Goal: Complete application form

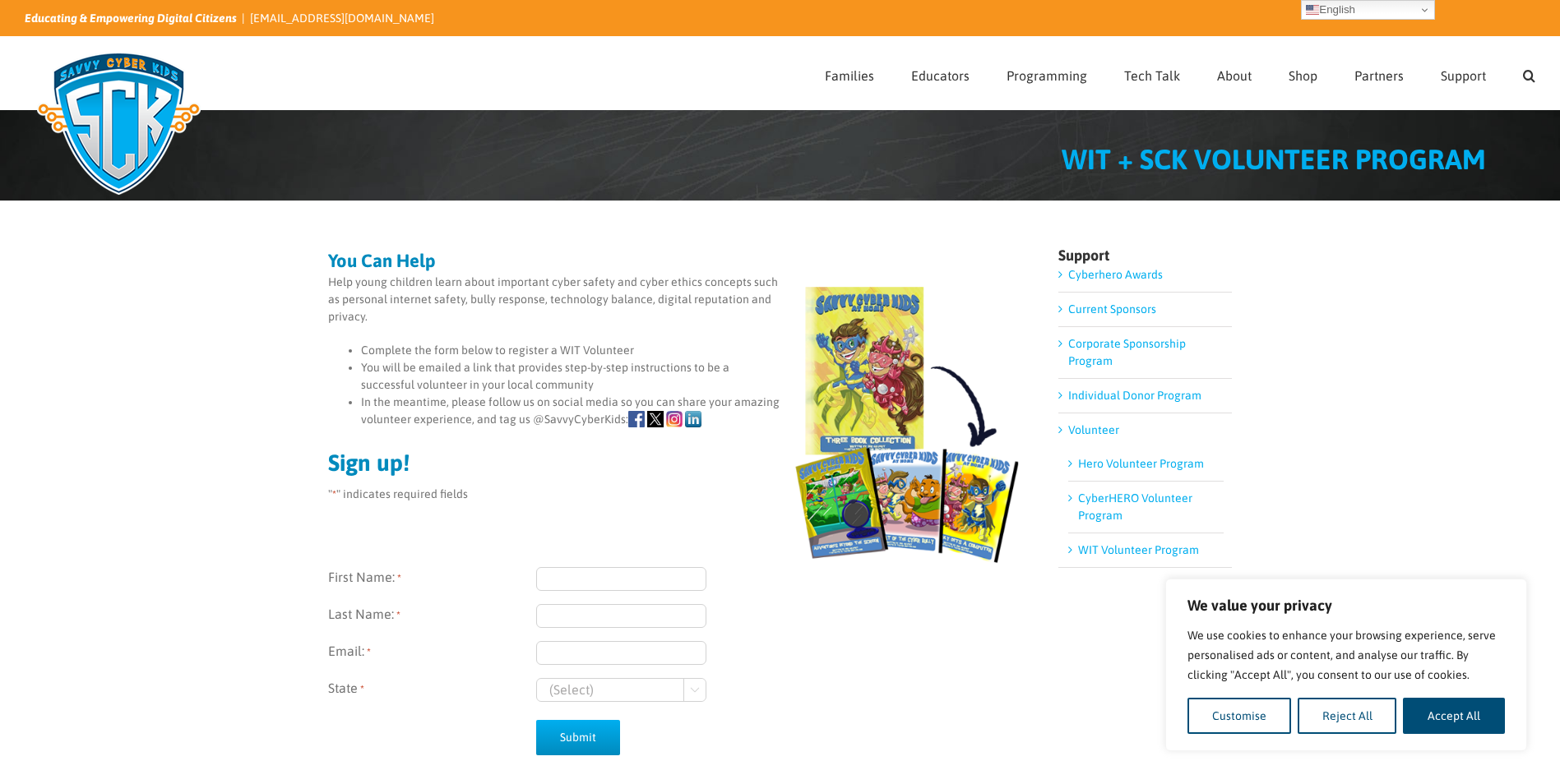
click at [559, 586] on input "First Name: *" at bounding box center [621, 579] width 170 height 24
type input "a"
type input "Alexia"
type input "Iatrides"
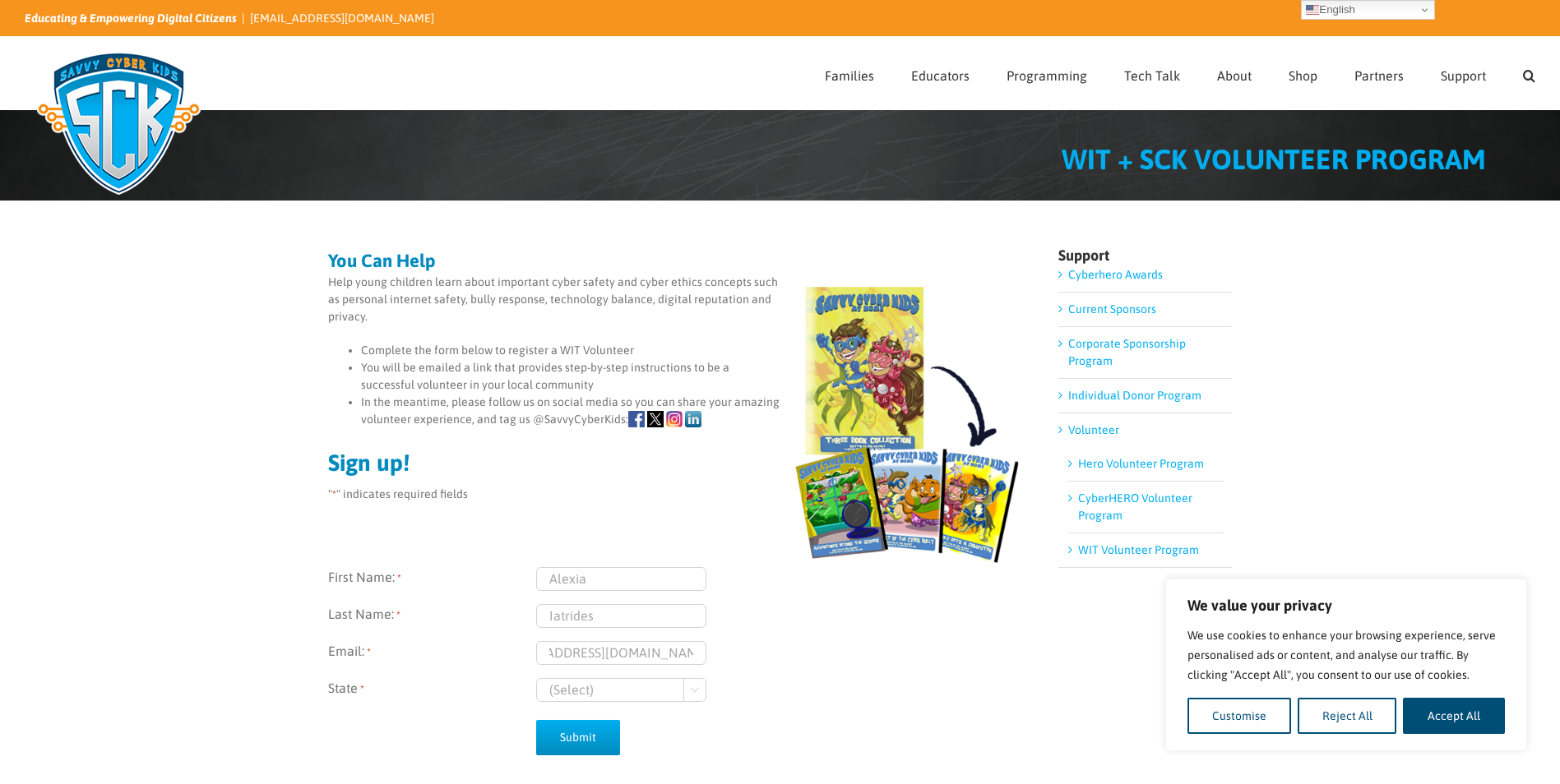
type input "alexia.iatrides@molsoncoors.com"
click at [648, 697] on select "(Select) Georgia Wisconsin" at bounding box center [621, 690] width 170 height 24
select select "Wisconsin"
click at [536, 679] on select "(Select) Georgia Wisconsin" at bounding box center [621, 690] width 170 height 24
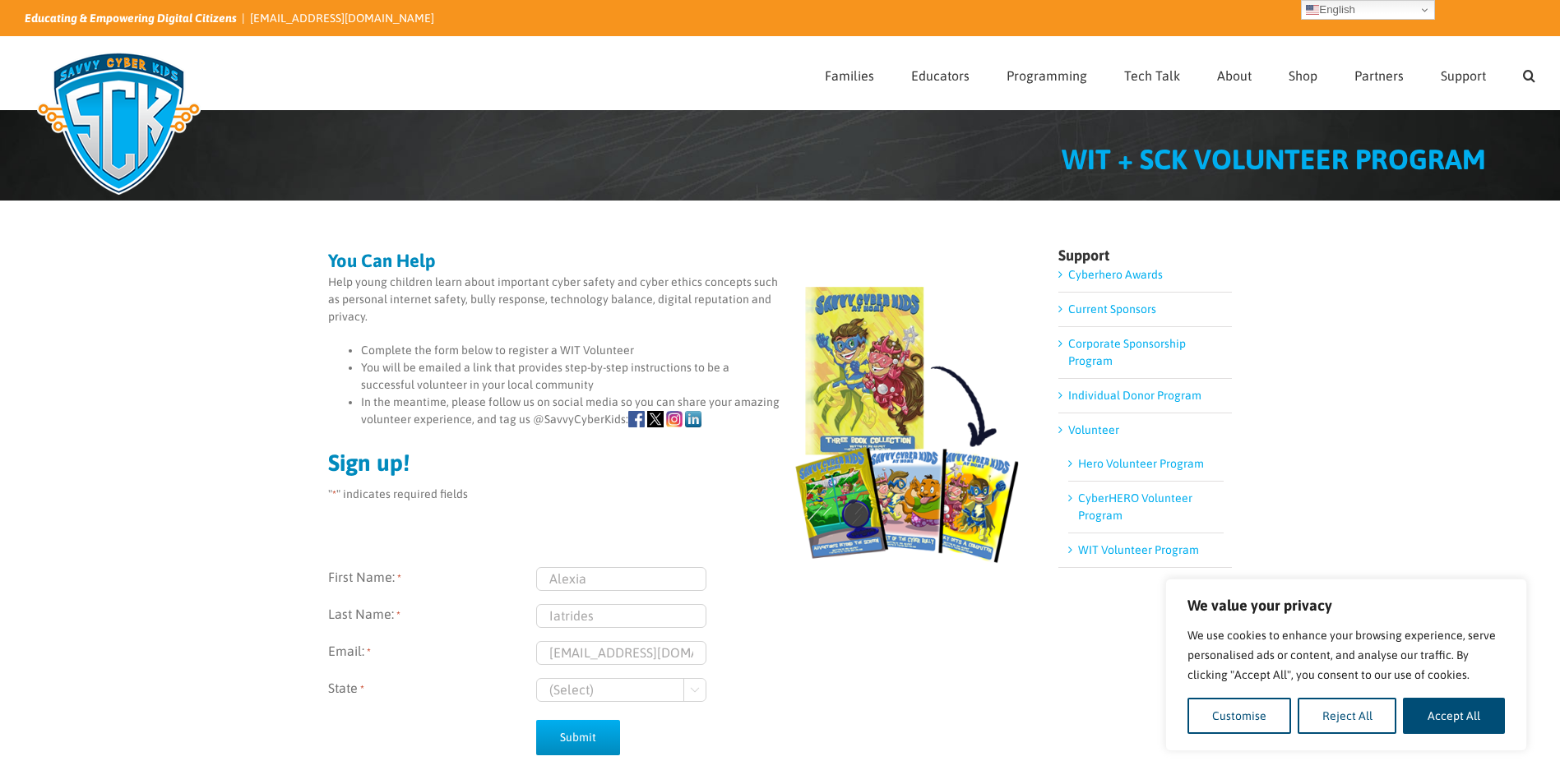
click at [434, 605] on label "Last Name: *" at bounding box center [432, 616] width 208 height 24
click at [536, 605] on input "Iatrides" at bounding box center [621, 616] width 170 height 24
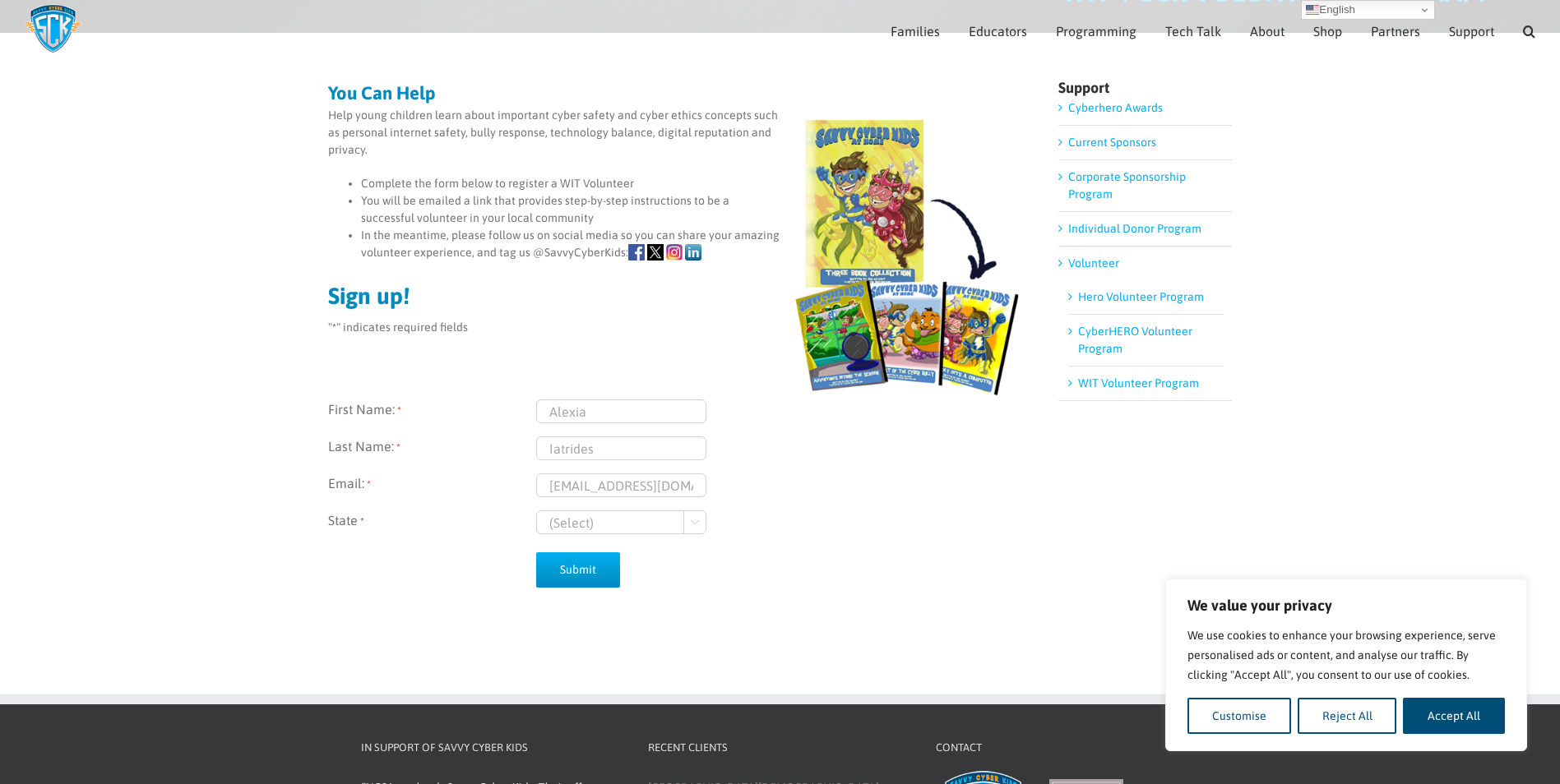
scroll to position [151, 0]
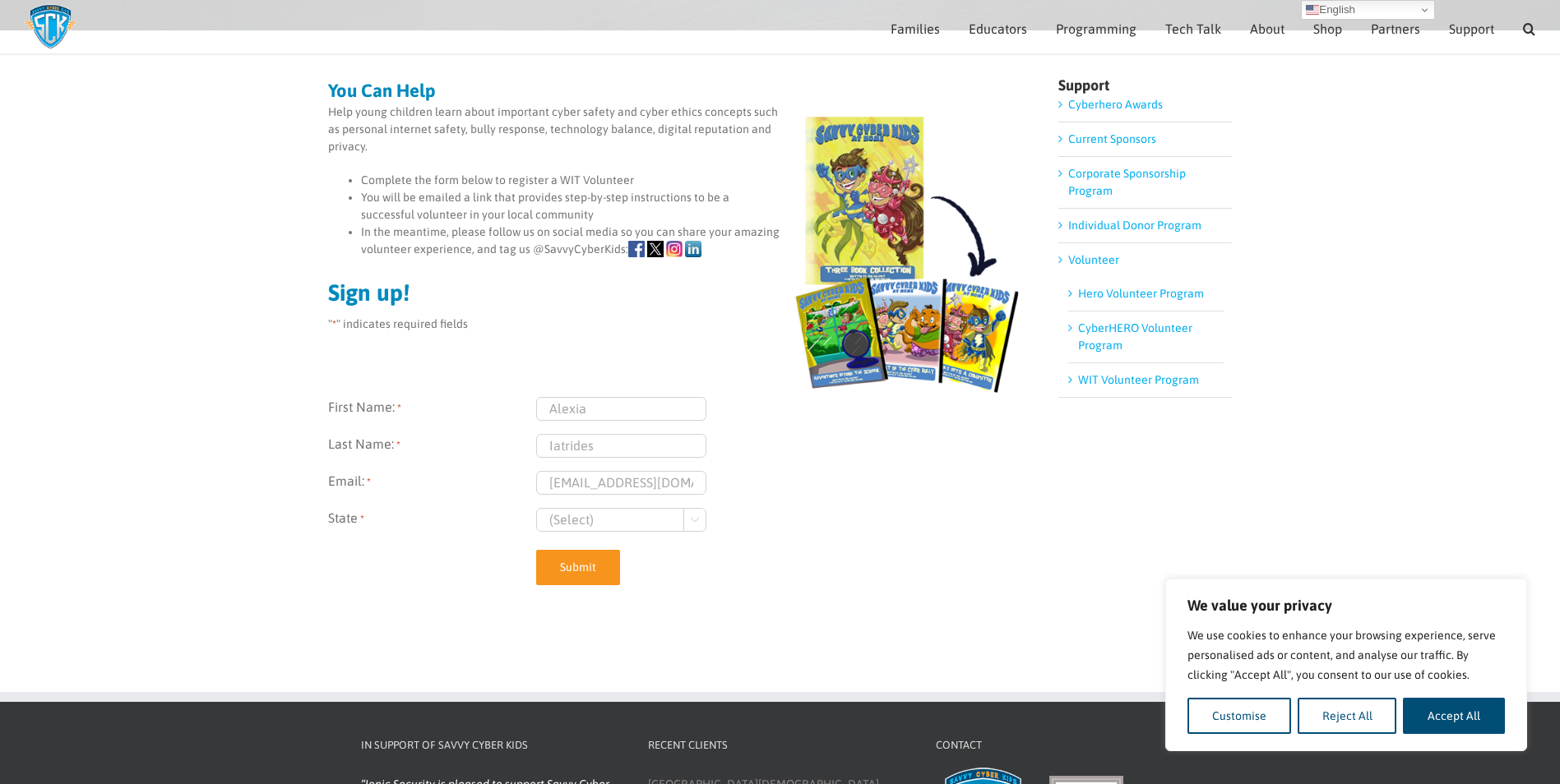
click at [576, 562] on input "Submit" at bounding box center [578, 567] width 84 height 35
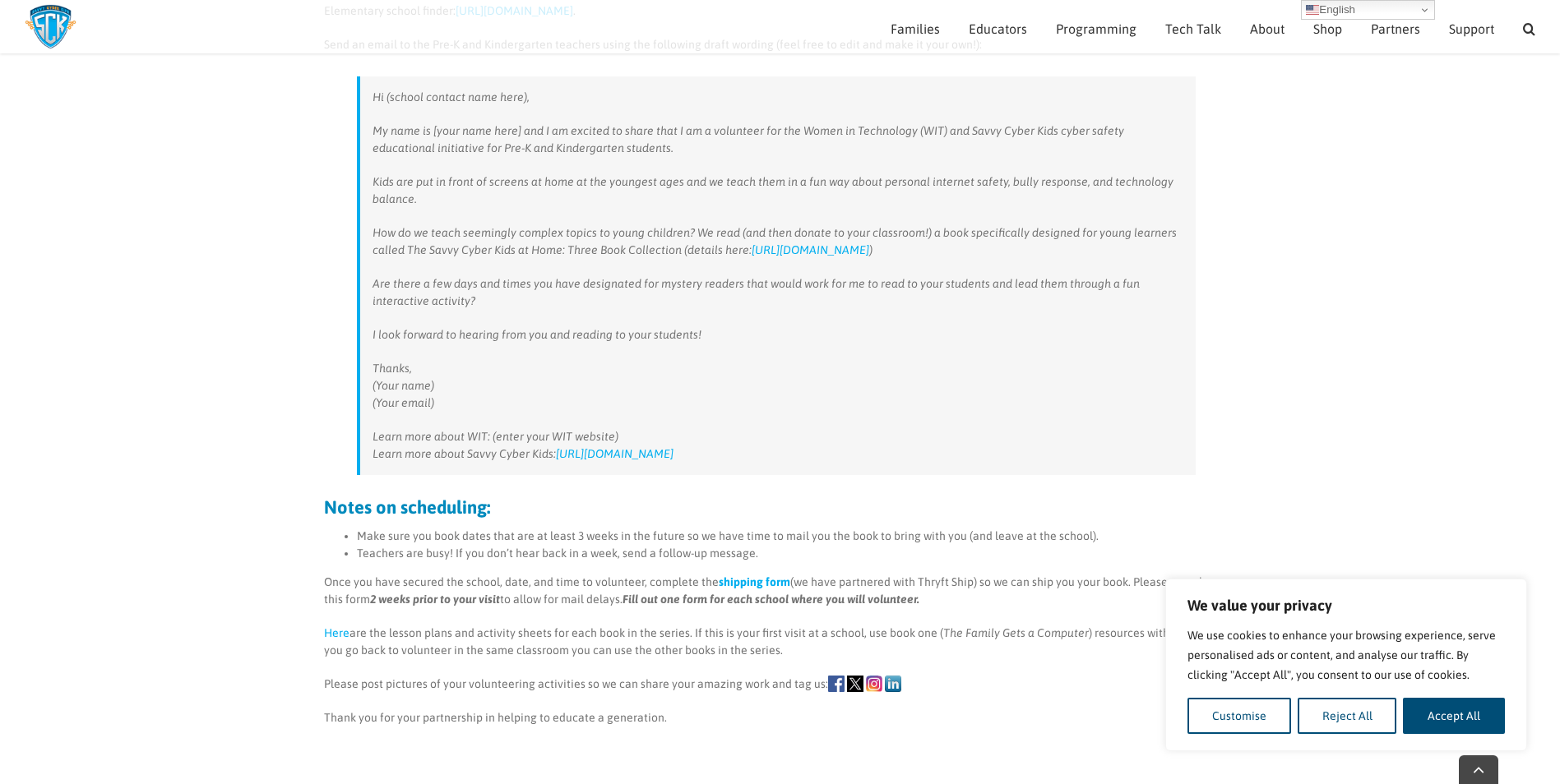
scroll to position [478, 0]
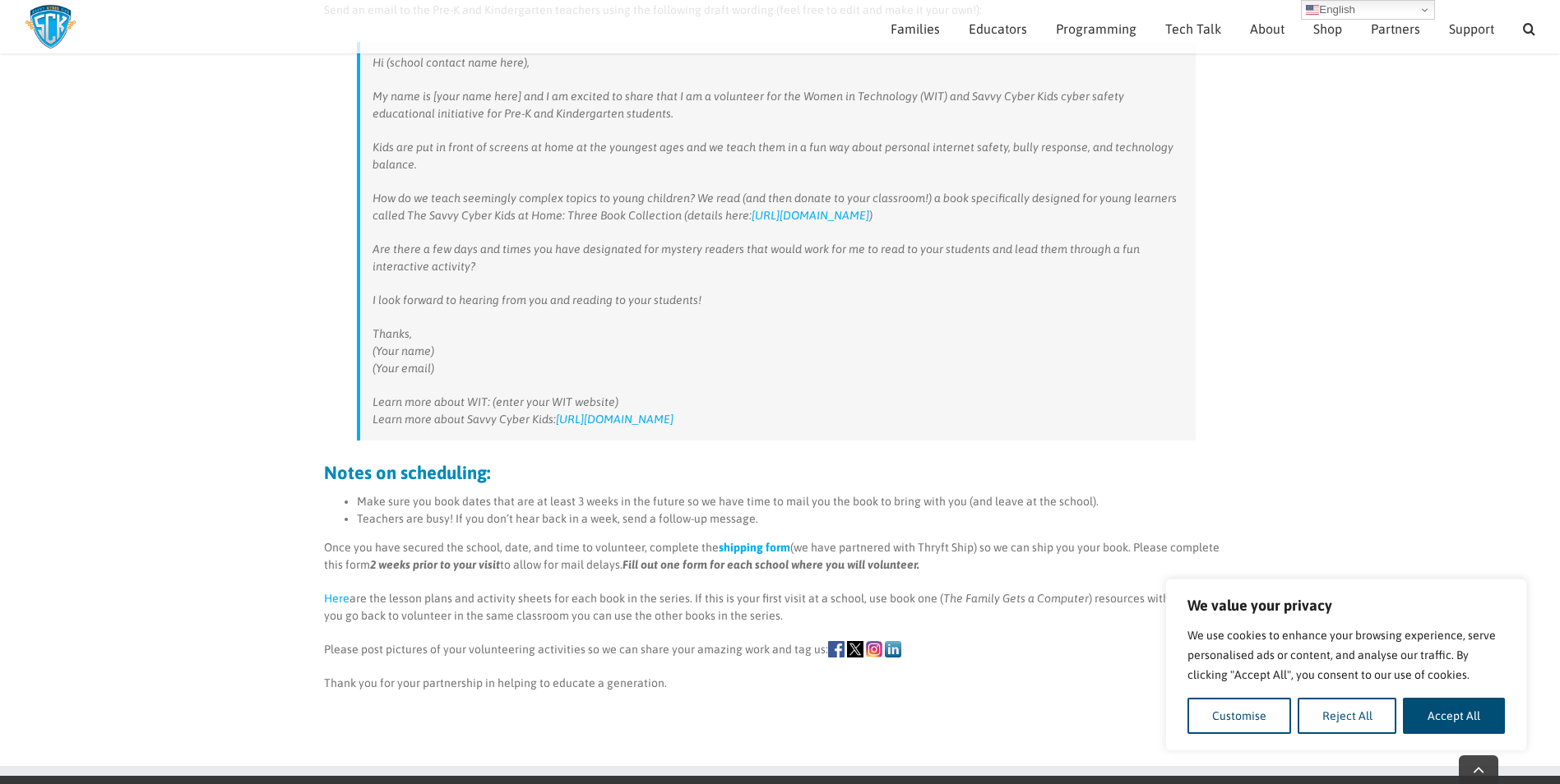
scroll to position [642, 0]
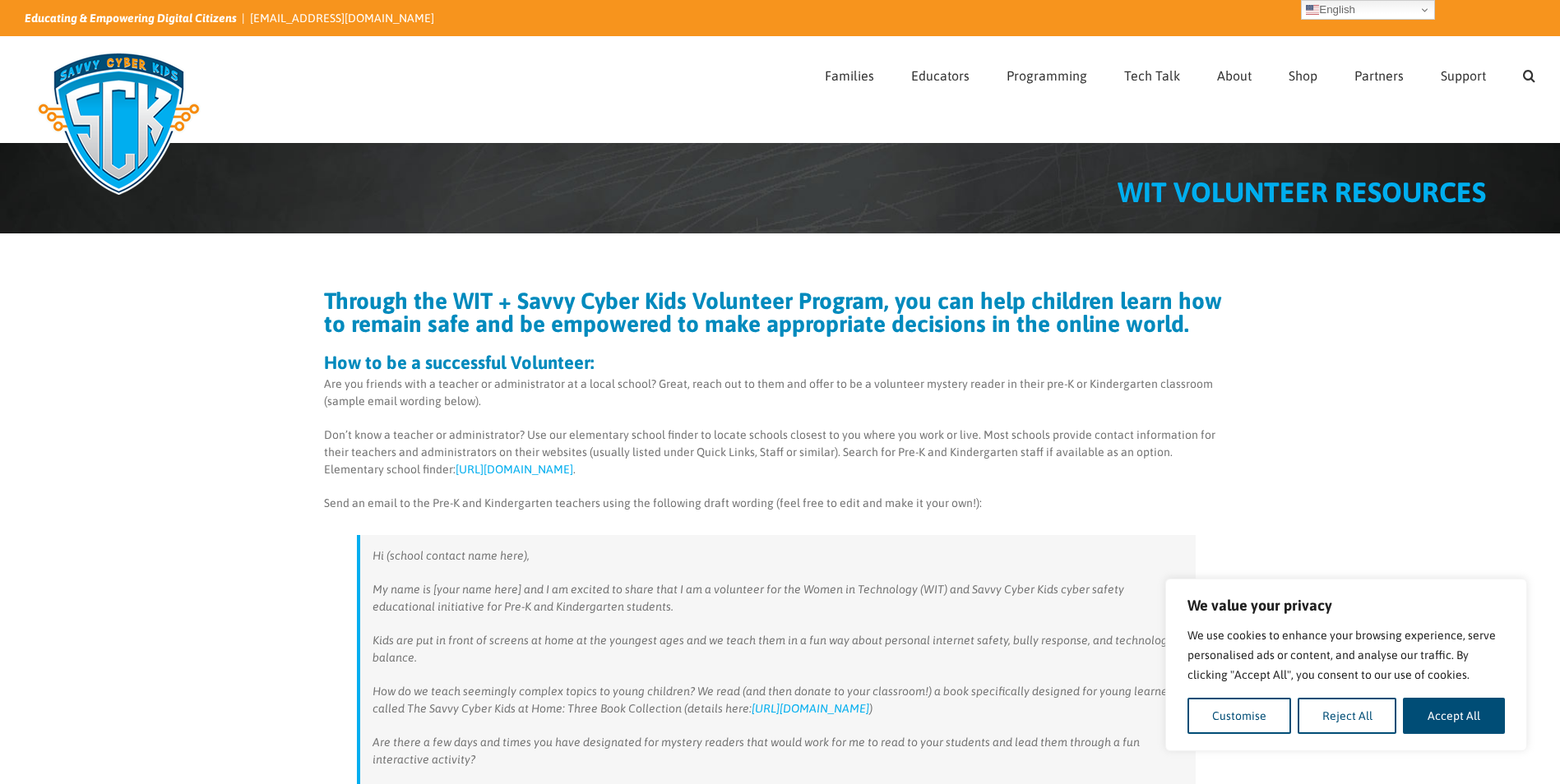
click at [544, 470] on link "[URL][DOMAIN_NAME]" at bounding box center [515, 470] width 118 height 13
